Goal: Task Accomplishment & Management: Use online tool/utility

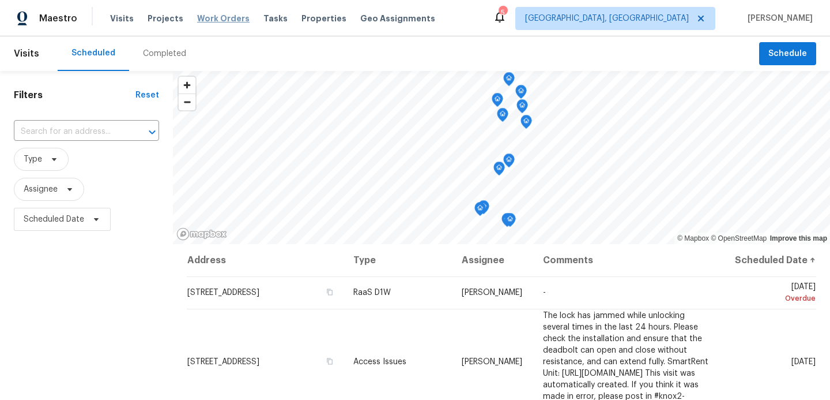
click at [232, 16] on span "Work Orders" at bounding box center [223, 19] width 52 height 12
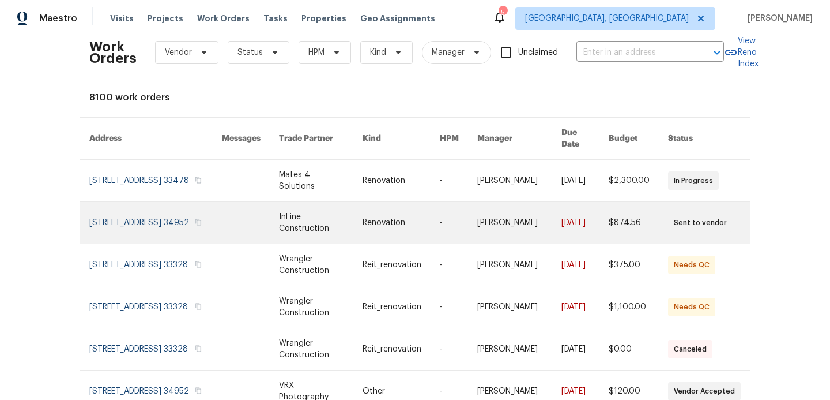
scroll to position [26, 0]
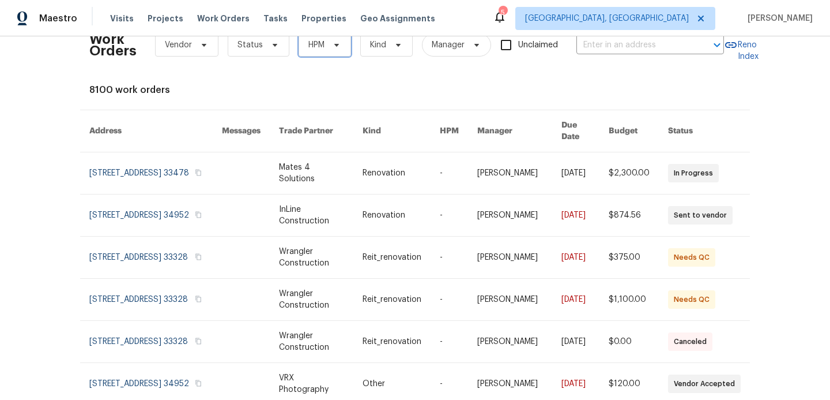
click at [334, 44] on icon at bounding box center [336, 45] width 5 height 3
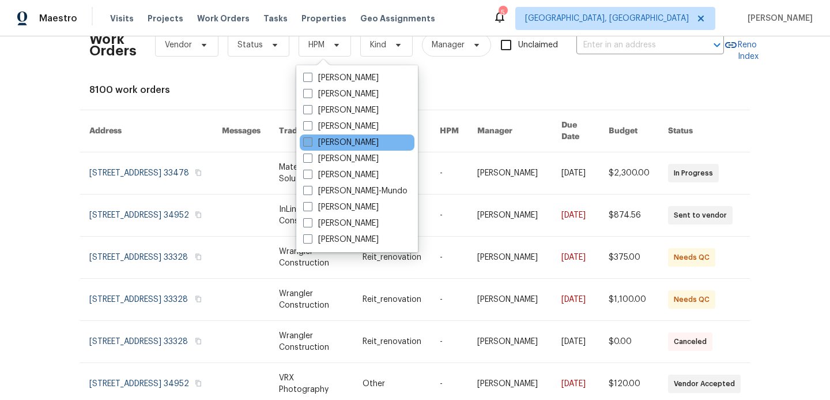
click at [308, 143] on span at bounding box center [307, 141] width 9 height 9
click at [308, 143] on input "[PERSON_NAME]" at bounding box center [306, 140] width 7 height 7
checkbox input "true"
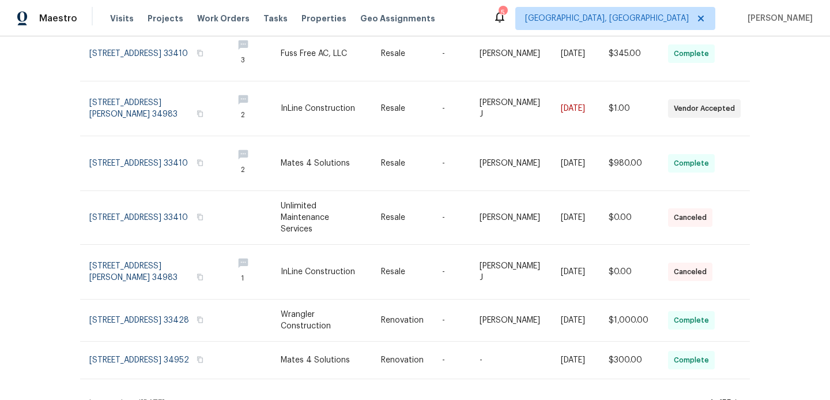
scroll to position [277, 0]
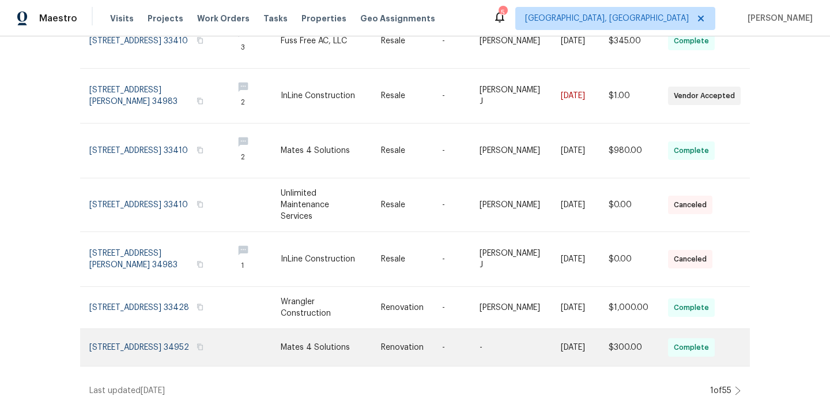
click at [211, 339] on link at bounding box center [156, 347] width 134 height 37
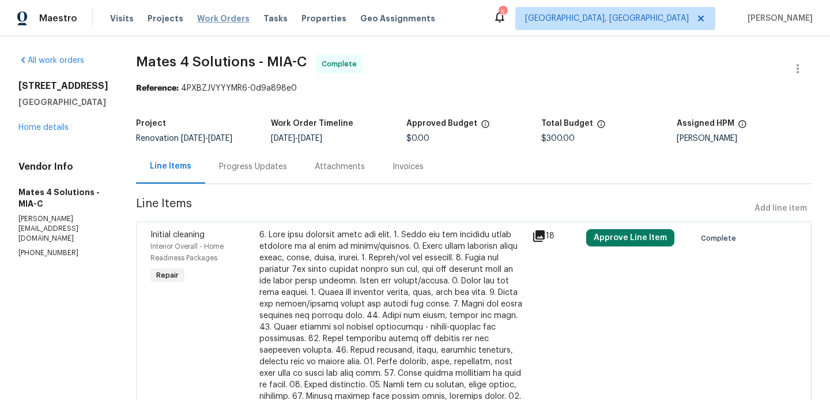
click at [214, 14] on span "Work Orders" at bounding box center [223, 19] width 52 height 12
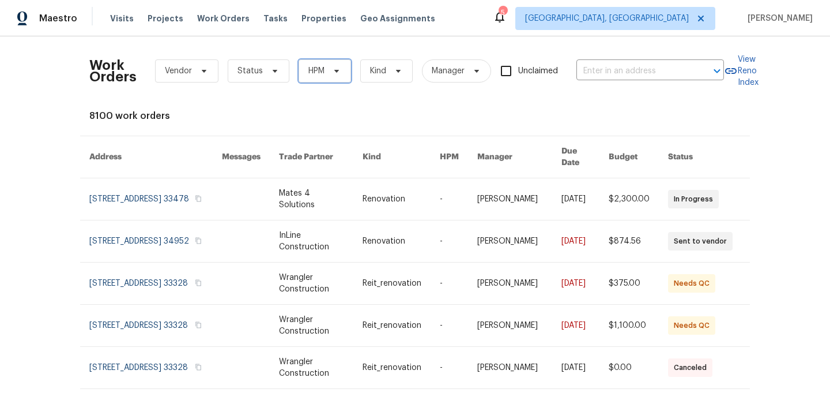
click at [326, 75] on span "HPM" at bounding box center [325, 70] width 52 height 23
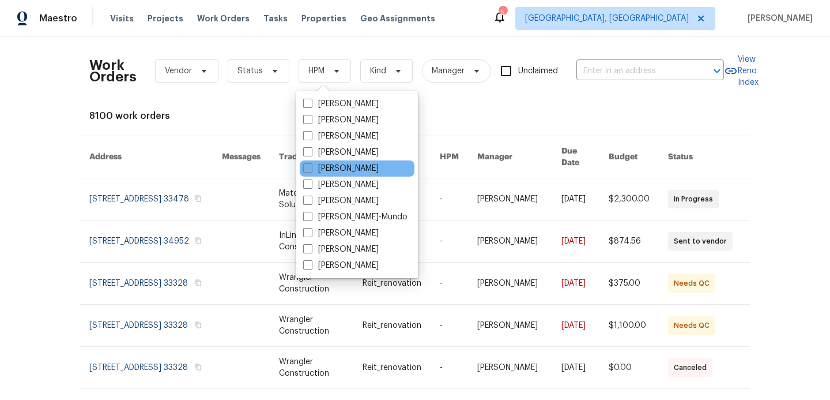
click at [306, 168] on span at bounding box center [307, 167] width 9 height 9
click at [306, 168] on input "[PERSON_NAME]" at bounding box center [306, 166] width 7 height 7
checkbox input "true"
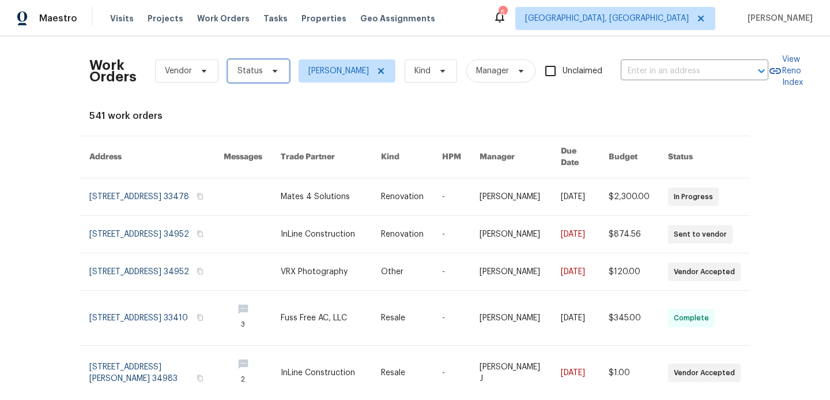
click at [266, 78] on span "Status" at bounding box center [259, 70] width 62 height 23
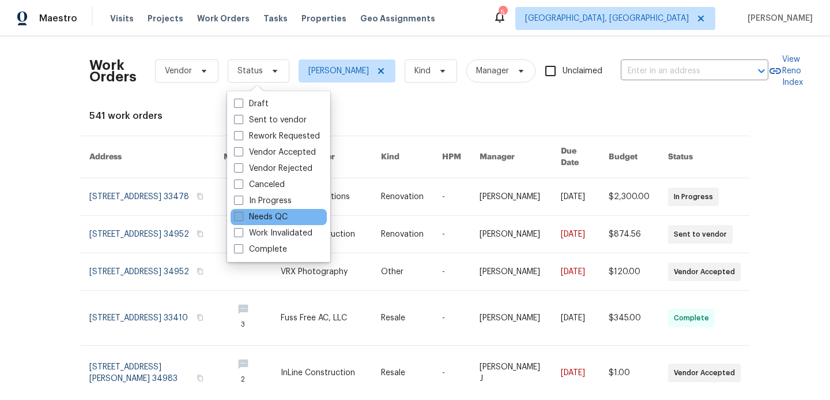
click at [241, 220] on span at bounding box center [238, 216] width 9 height 9
click at [241, 219] on input "Needs QC" at bounding box center [237, 214] width 7 height 7
checkbox input "true"
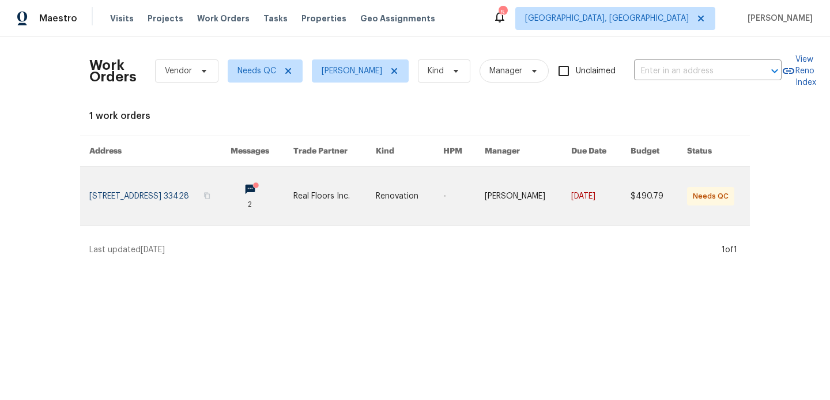
click at [224, 191] on link at bounding box center [159, 196] width 141 height 58
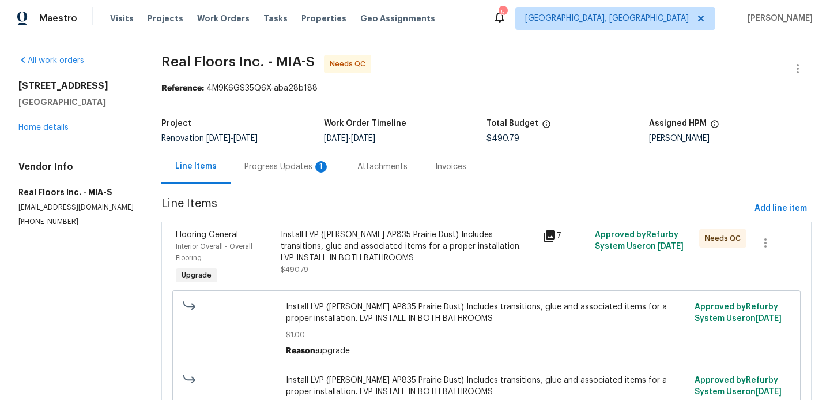
click at [298, 166] on div "Progress Updates 1" at bounding box center [287, 167] width 85 height 12
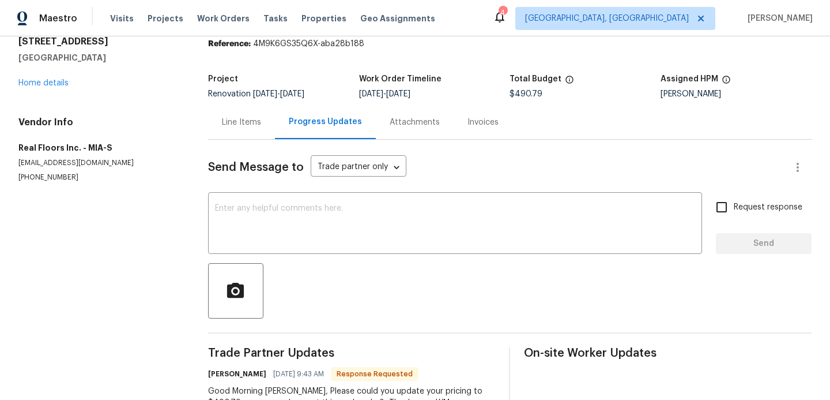
scroll to position [43, 0]
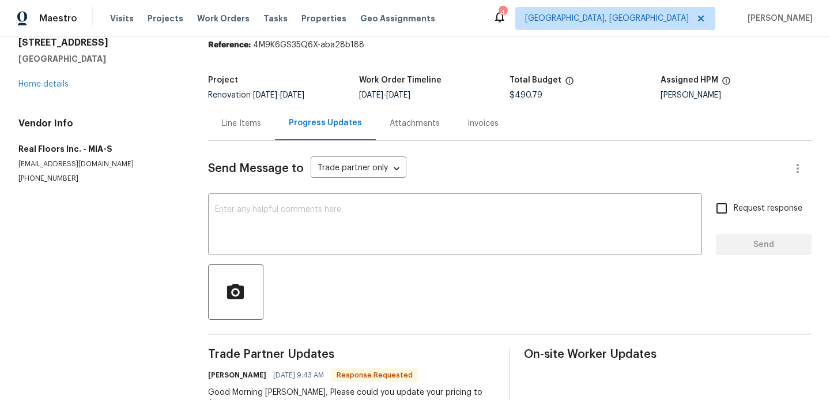
click at [257, 121] on div "Line Items" at bounding box center [241, 124] width 39 height 12
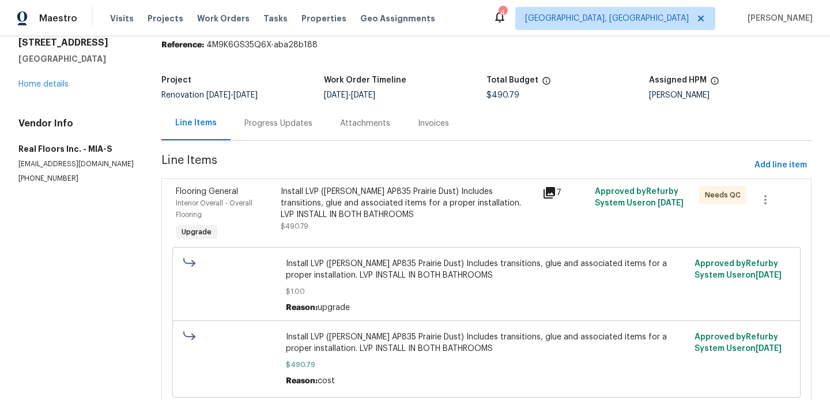
click at [203, 124] on div "Line Items" at bounding box center [196, 123] width 42 height 12
click at [452, 197] on div "Install LVP (Knighton AP835 Prairie Dust) Includes transitions, glue and associ…" at bounding box center [408, 203] width 255 height 35
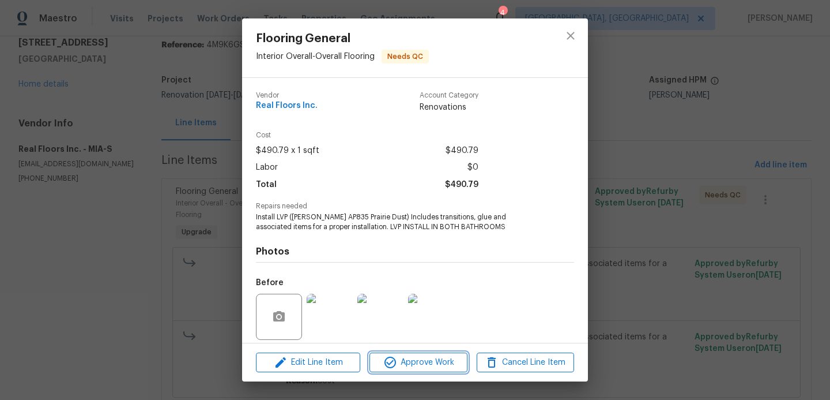
click at [408, 359] on span "Approve Work" at bounding box center [418, 362] width 91 height 14
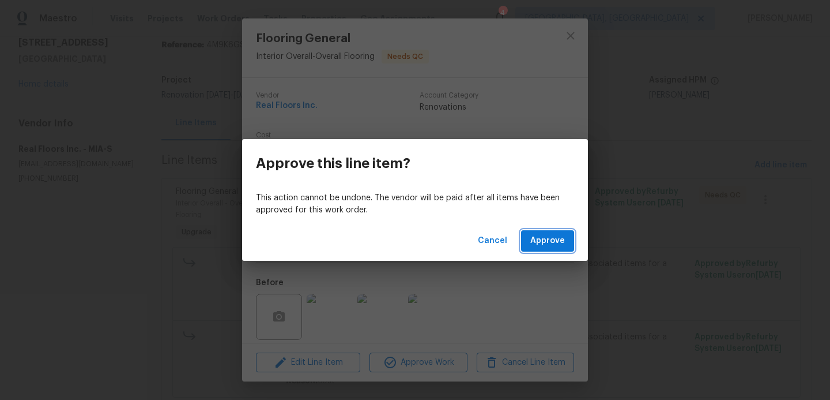
click at [563, 239] on span "Approve" at bounding box center [548, 241] width 35 height 14
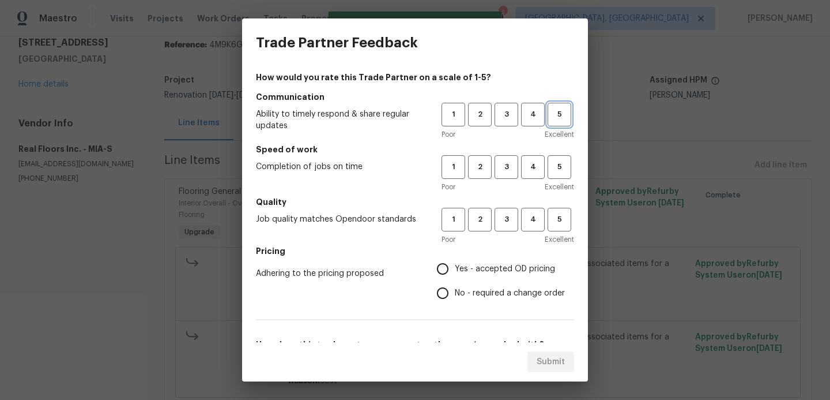
click at [569, 112] on span "5" at bounding box center [559, 114] width 21 height 13
click at [561, 166] on span "5" at bounding box center [559, 166] width 21 height 13
click at [561, 205] on h5 "Quality" at bounding box center [415, 202] width 318 height 12
click at [556, 223] on span "5" at bounding box center [559, 219] width 21 height 13
click at [442, 269] on input "Yes - accepted OD pricing" at bounding box center [443, 269] width 24 height 24
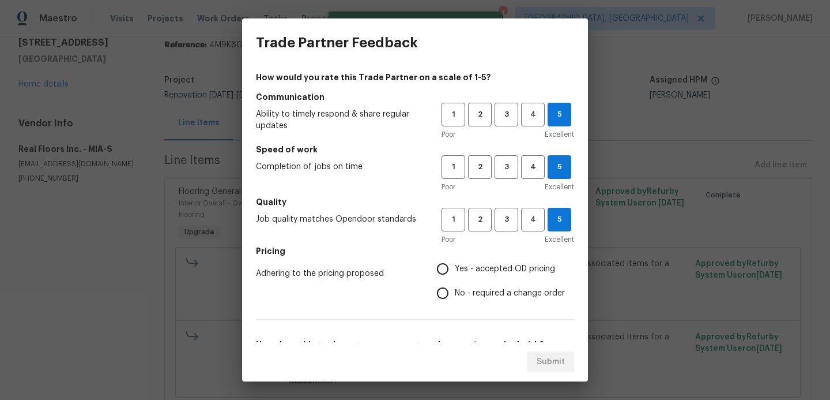
radio input "true"
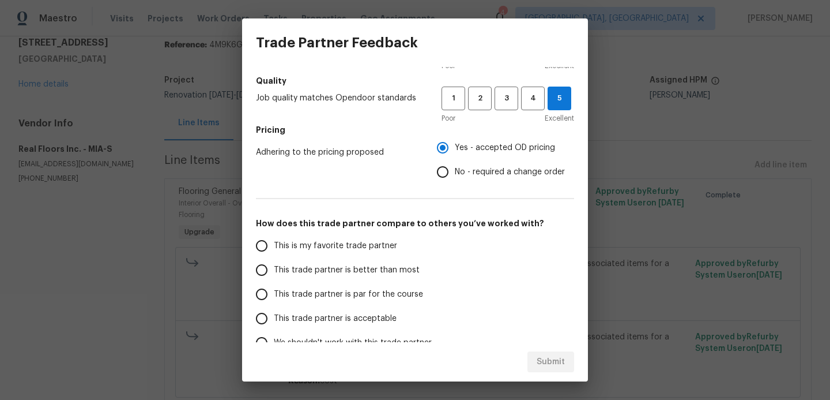
scroll to position [134, 0]
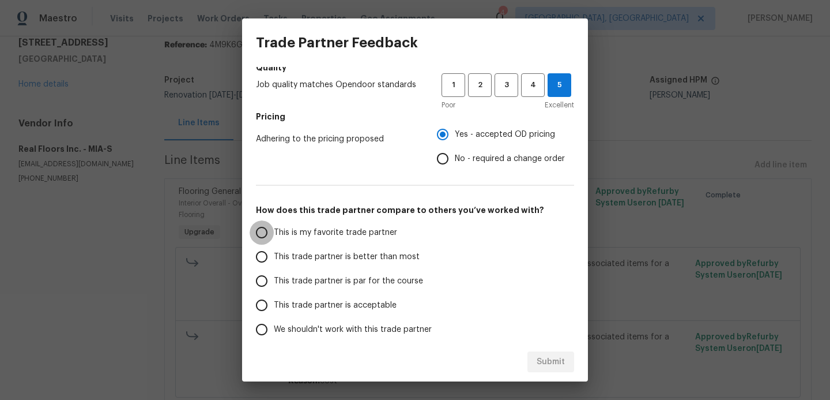
click at [263, 228] on input "This is my favorite trade partner" at bounding box center [262, 232] width 24 height 24
click at [543, 366] on span "Submit" at bounding box center [551, 362] width 28 height 14
radio input "true"
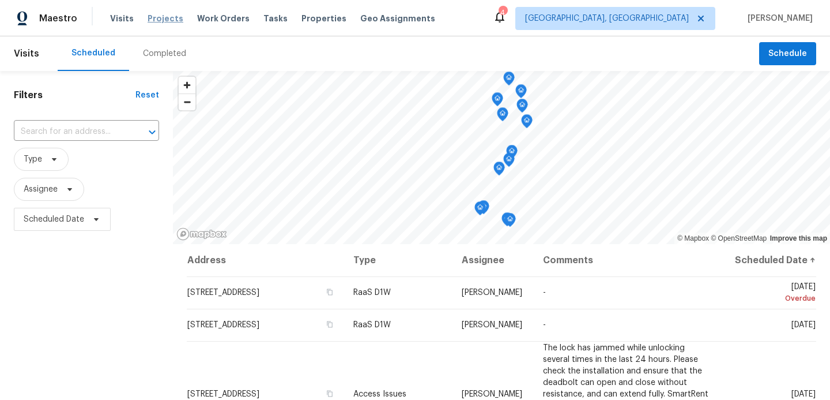
click at [155, 17] on span "Projects" at bounding box center [166, 19] width 36 height 12
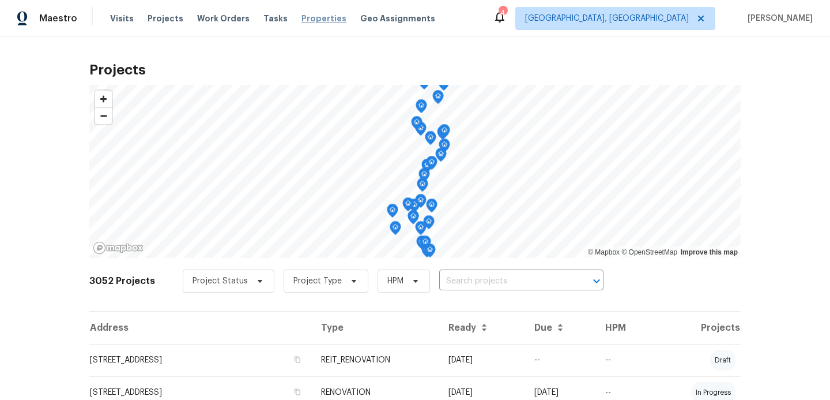
click at [302, 14] on span "Properties" at bounding box center [324, 19] width 45 height 12
